Goal: Task Accomplishment & Management: Use online tool/utility

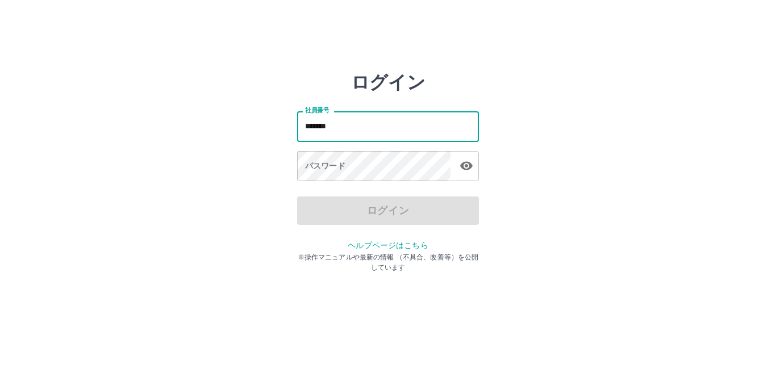
type input "*******"
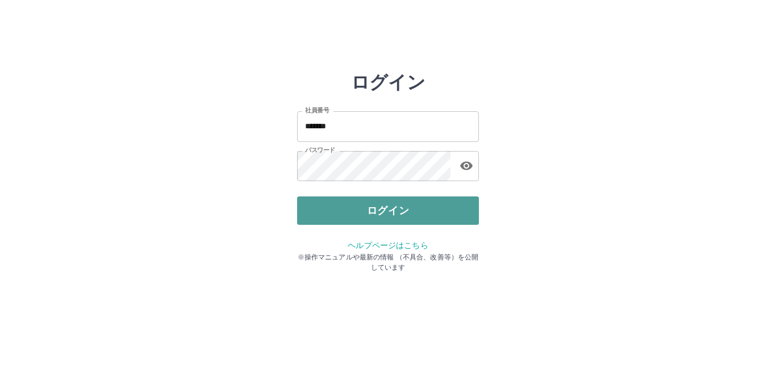
click at [336, 215] on button "ログイン" at bounding box center [388, 211] width 182 height 28
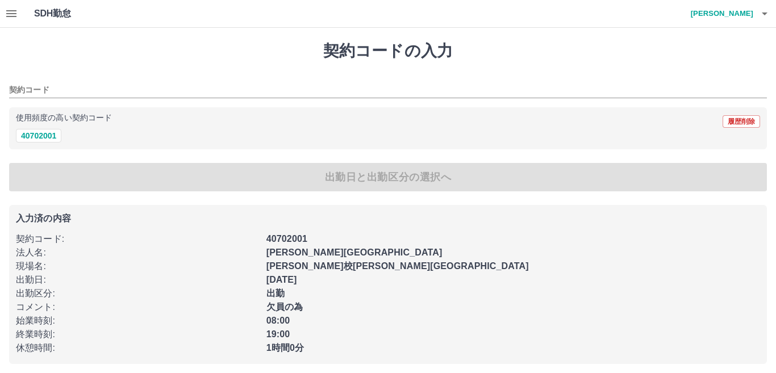
type input "********"
